Goal: Transaction & Acquisition: Subscribe to service/newsletter

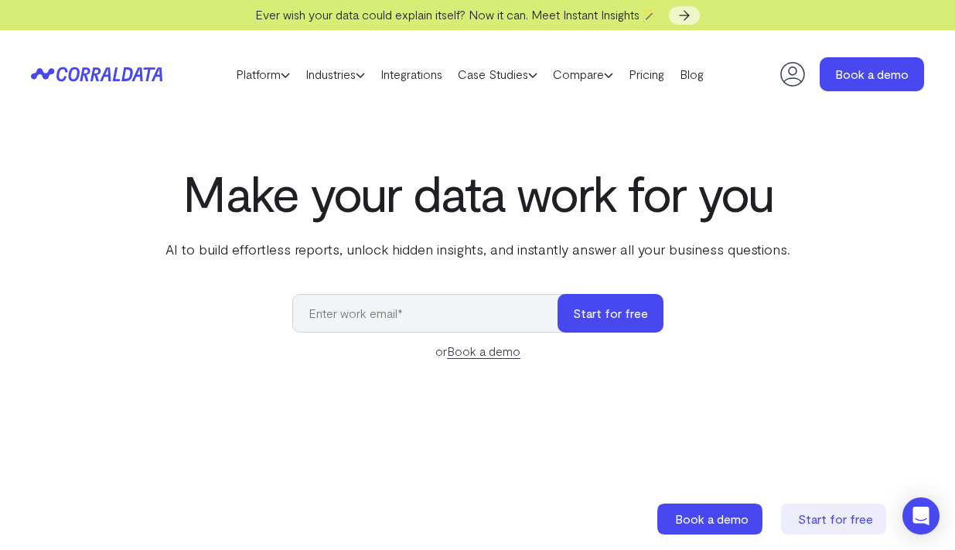
click at [495, 315] on input "email" at bounding box center [432, 313] width 281 height 39
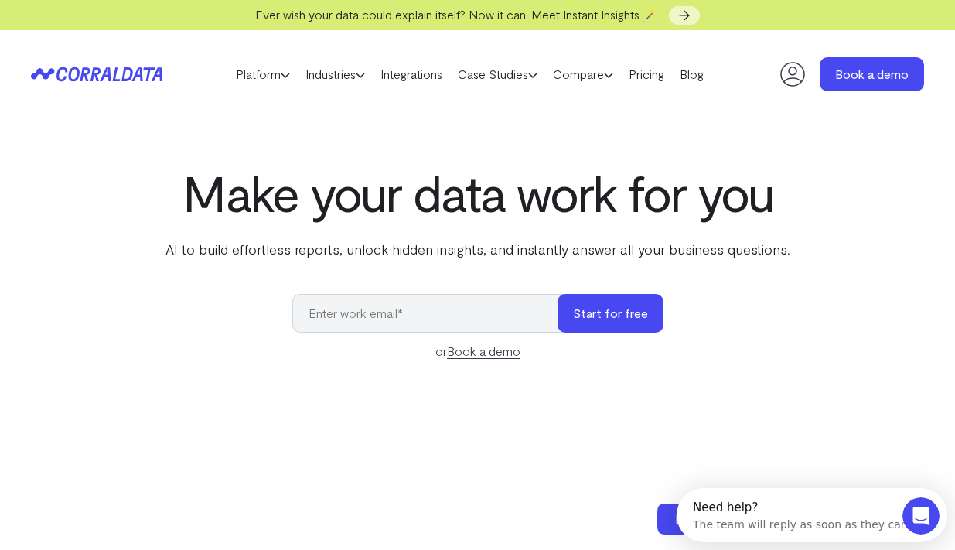
type input "[PERSON_NAME][EMAIL_ADDRESS][PERSON_NAME][DOMAIN_NAME]"
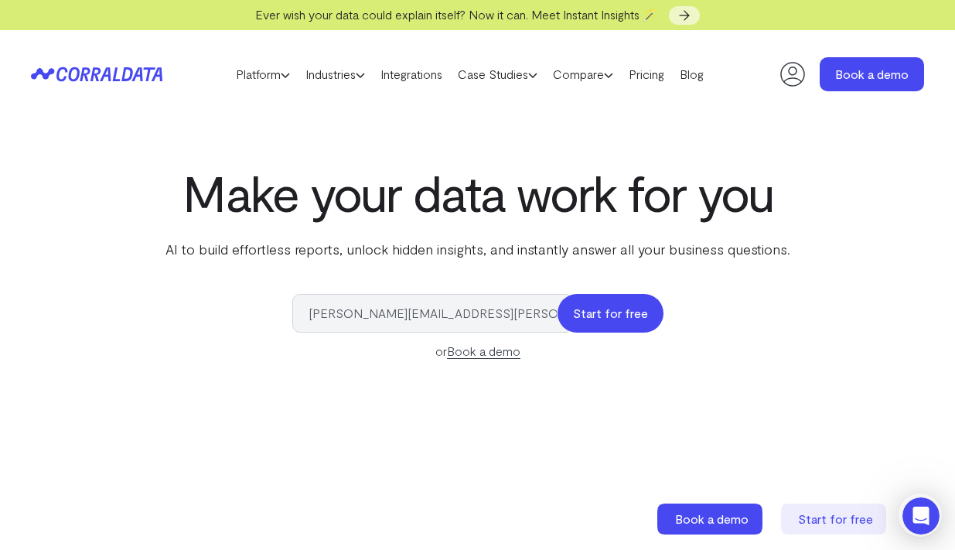
click at [627, 325] on button "Start for free" at bounding box center [611, 313] width 106 height 39
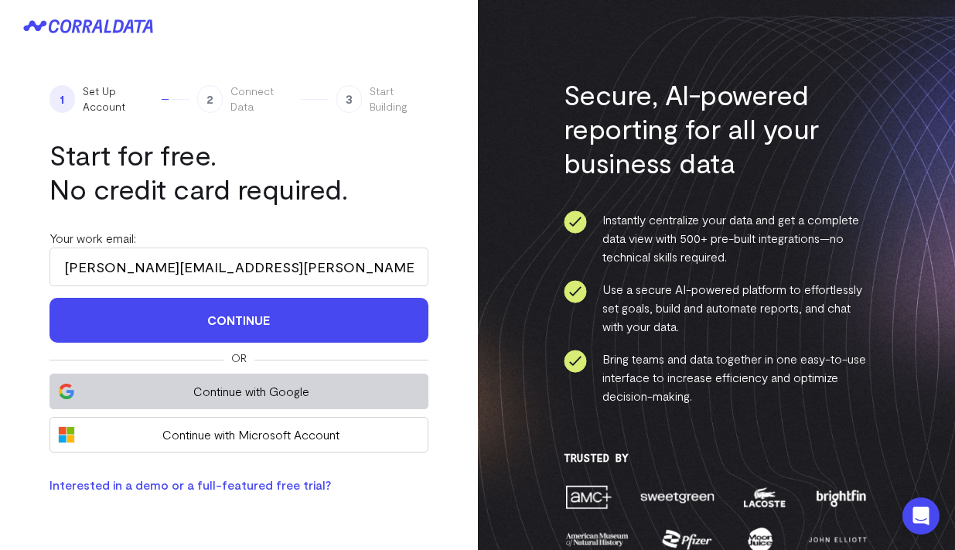
click at [406, 388] on span "Continue with Google" at bounding box center [251, 391] width 336 height 19
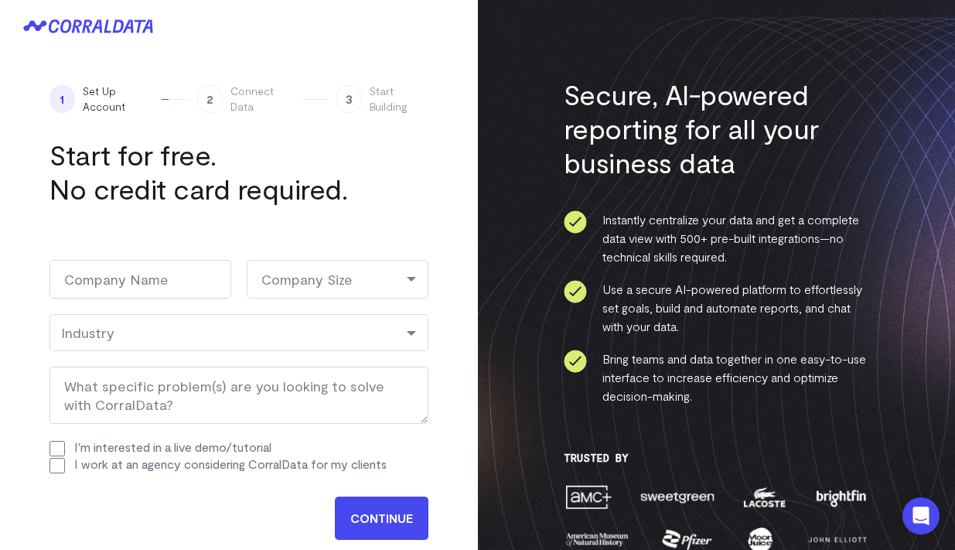
scroll to position [5, 0]
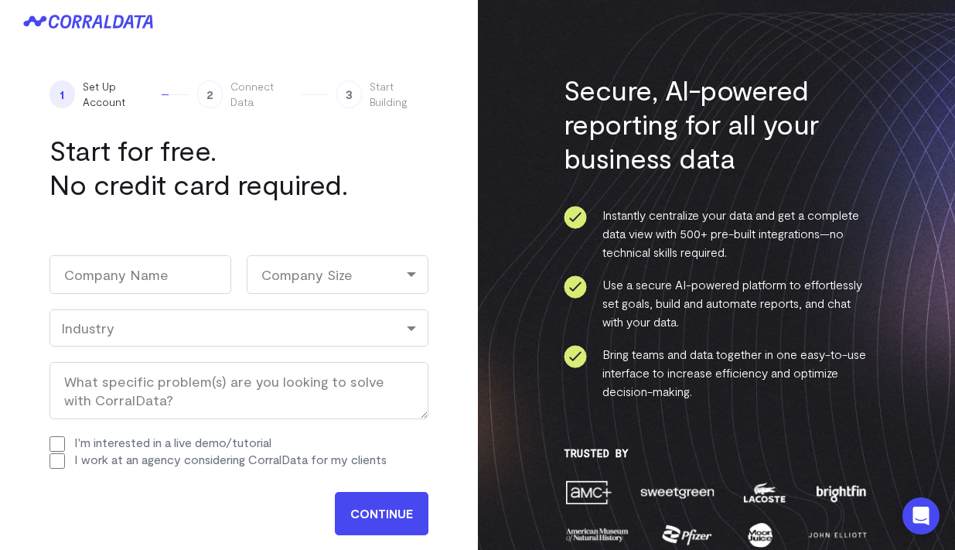
click at [374, 513] on input "CONTINUE" at bounding box center [382, 513] width 94 height 43
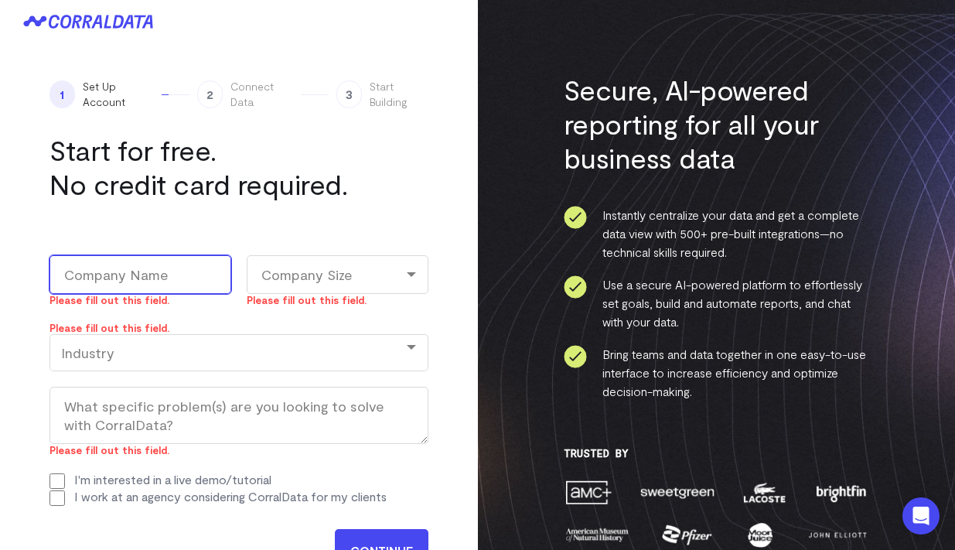
click at [310, 361] on div "Industry" at bounding box center [239, 352] width 379 height 37
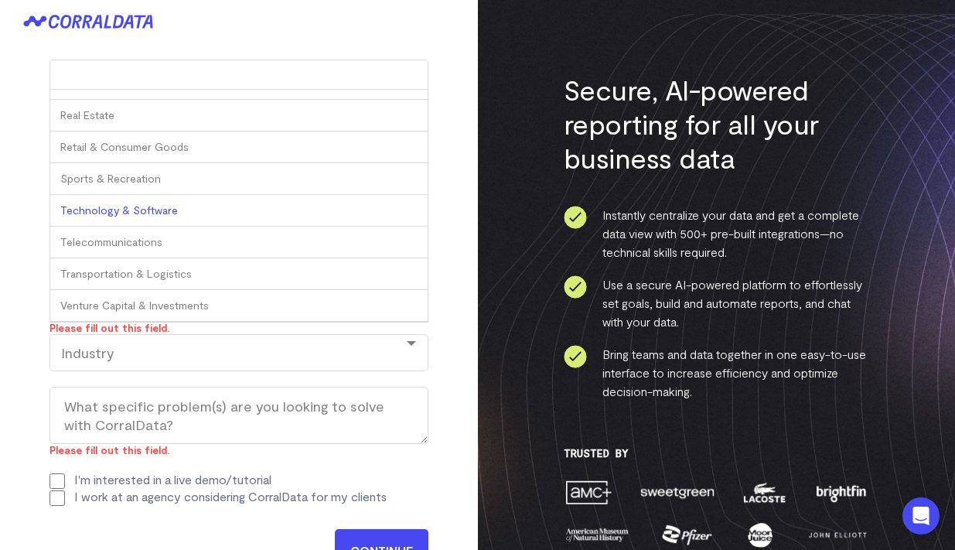
scroll to position [0, 0]
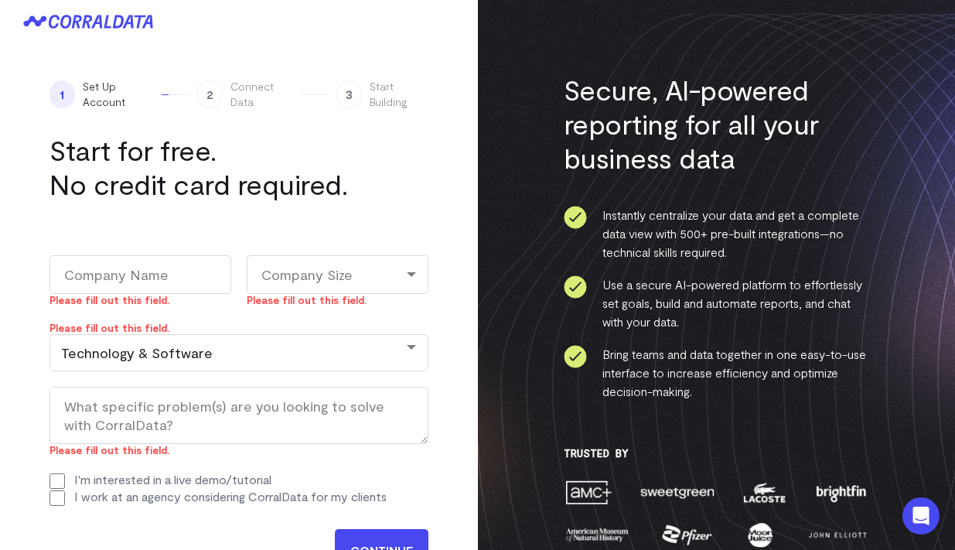
click at [294, 268] on div "Company Size" at bounding box center [338, 274] width 182 height 39
click at [312, 366] on li "11-100" at bounding box center [338, 373] width 182 height 32
select select "11-100"
click at [204, 284] on input "Company Name (Required)" at bounding box center [141, 274] width 182 height 39
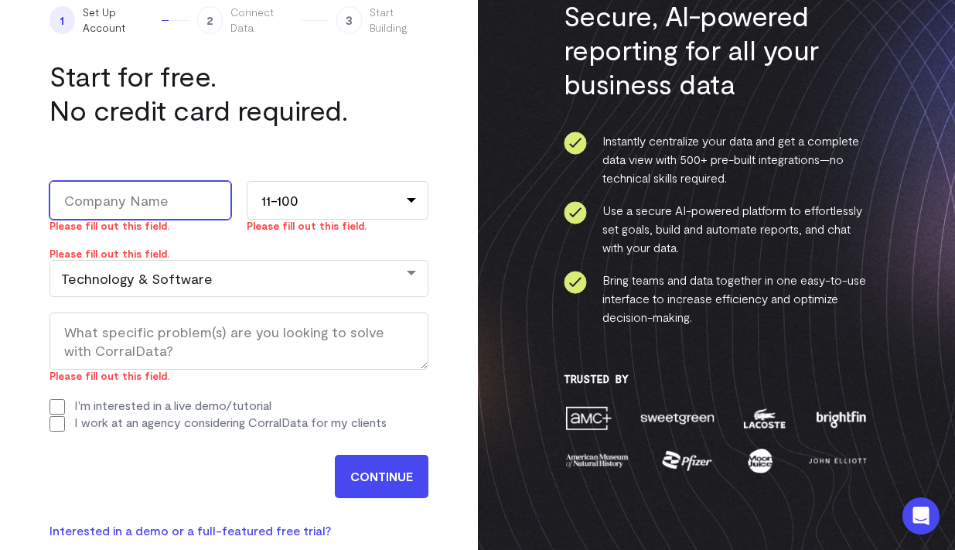
scroll to position [107, 0]
